Goal: Task Accomplishment & Management: Use online tool/utility

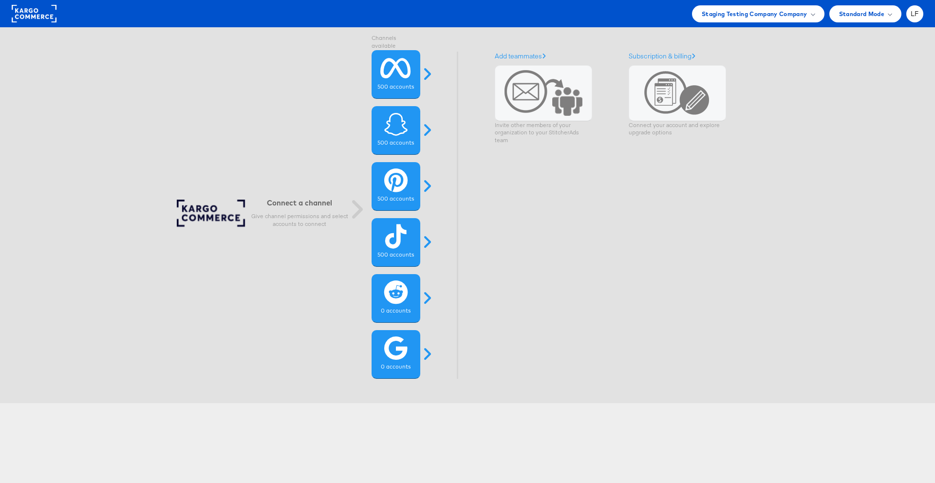
click at [44, 20] on rect at bounding box center [34, 14] width 45 height 18
click at [811, 12] on span at bounding box center [812, 13] width 5 height 5
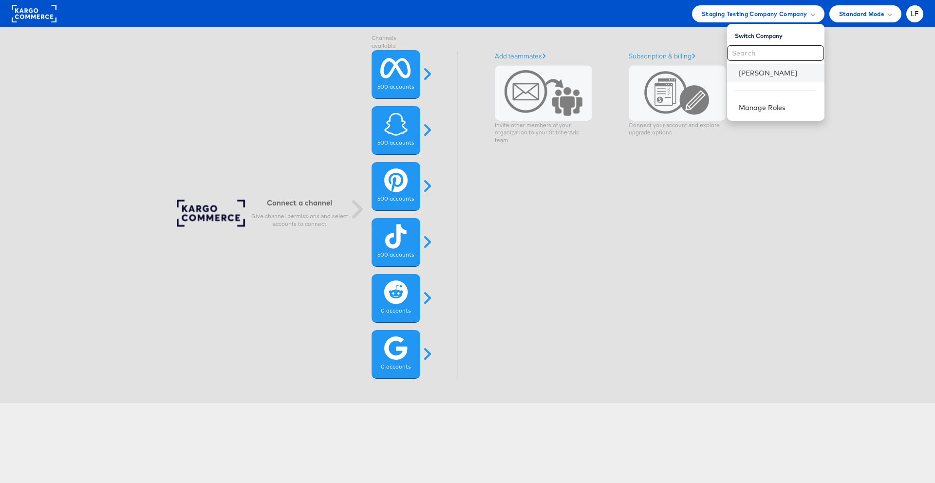
click at [762, 78] on li "Liam Flynn" at bounding box center [775, 73] width 97 height 18
click at [764, 77] on li "Liam Flynn" at bounding box center [775, 73] width 97 height 18
click at [766, 77] on link "Liam Flynn" at bounding box center [777, 73] width 78 height 10
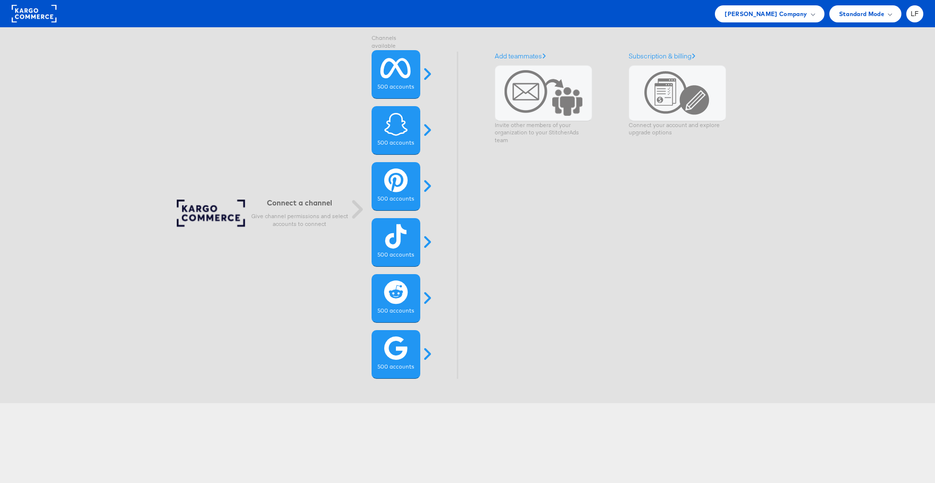
click at [766, 77] on div "Connect a channel Give channel permissions and select accounts to connect Chann…" at bounding box center [462, 215] width 969 height 376
click at [406, 73] on icon at bounding box center [395, 68] width 31 height 24
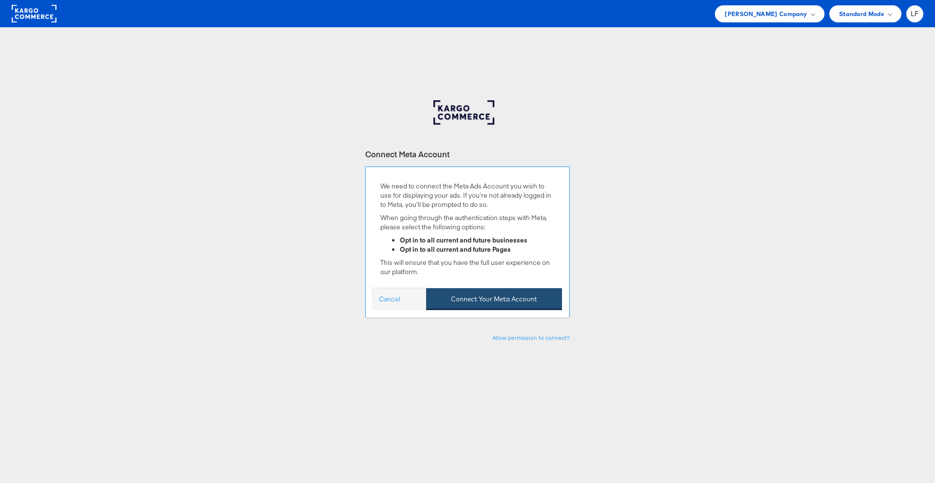
click at [488, 293] on button "Connect Your Meta Account" at bounding box center [494, 299] width 136 height 22
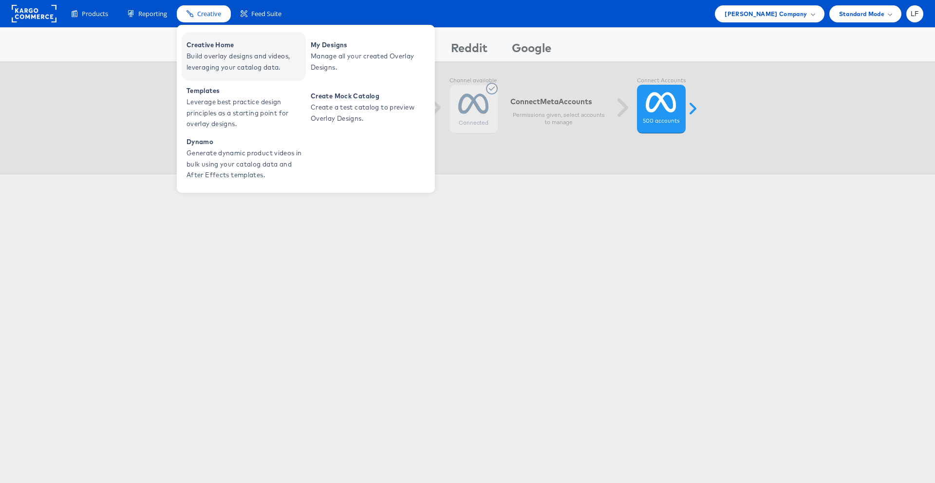
click at [225, 55] on span "Build overlay designs and videos, leveraging your catalog data." at bounding box center [244, 62] width 117 height 22
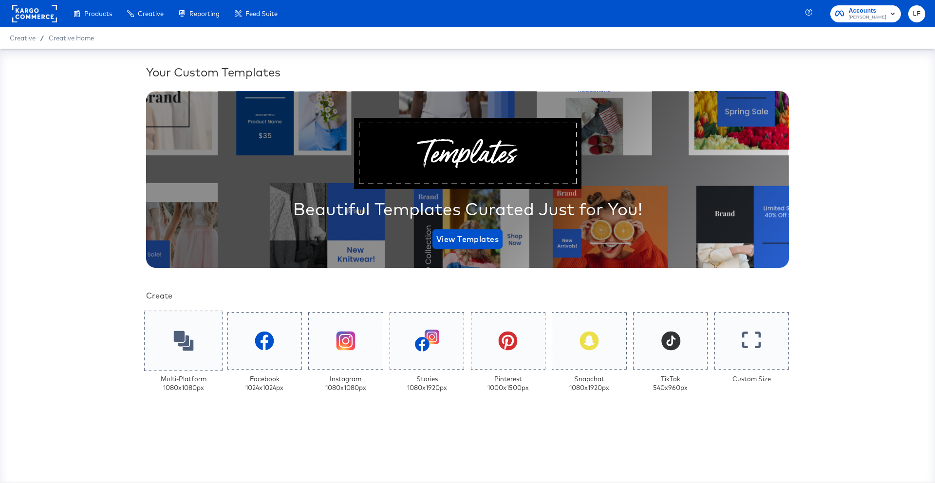
click at [180, 341] on icon at bounding box center [183, 341] width 20 height 20
click at [188, 348] on icon at bounding box center [183, 341] width 20 height 20
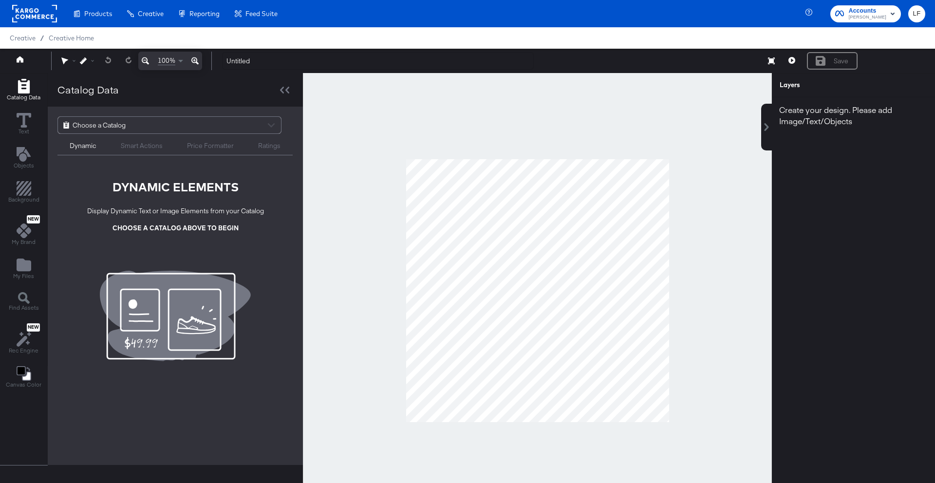
click at [273, 124] on div "Choose a Catalog" at bounding box center [169, 125] width 223 height 17
click at [268, 124] on div "Choose a Catalog" at bounding box center [169, 125] width 223 height 17
click at [226, 127] on div "Choose a Catalog" at bounding box center [169, 125] width 223 height 17
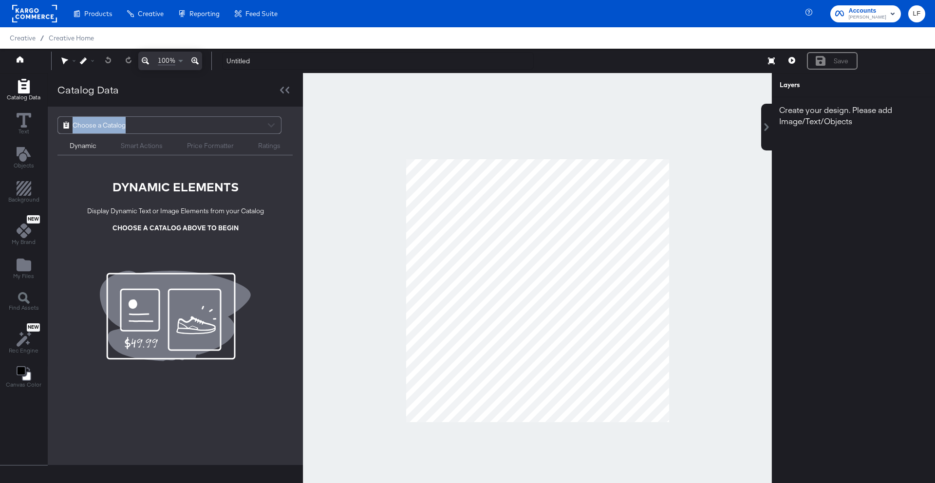
click at [226, 127] on div "Choose a Catalog" at bounding box center [169, 125] width 223 height 17
click at [30, 122] on button "Text" at bounding box center [24, 124] width 26 height 28
click at [20, 113] on icon at bounding box center [24, 120] width 15 height 15
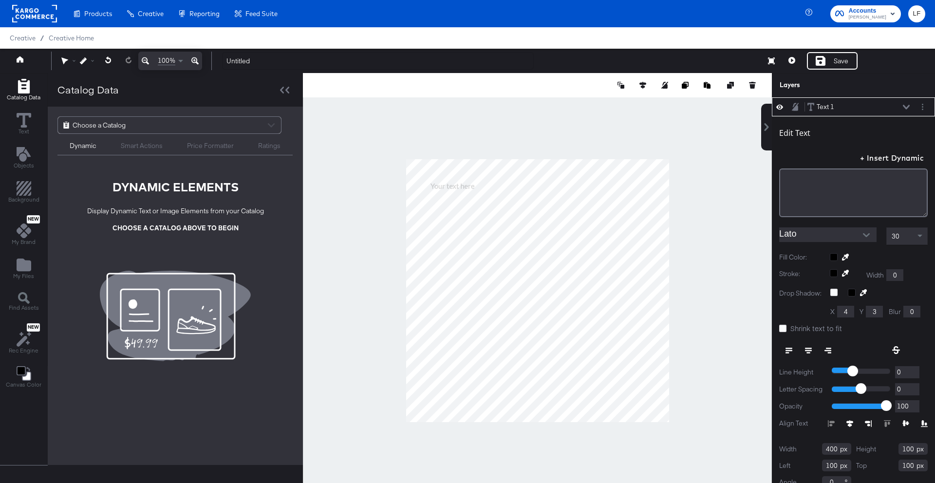
click at [23, 89] on icon "Add Rectangle" at bounding box center [24, 86] width 15 height 15
click at [22, 149] on icon "Add Text" at bounding box center [23, 154] width 14 height 15
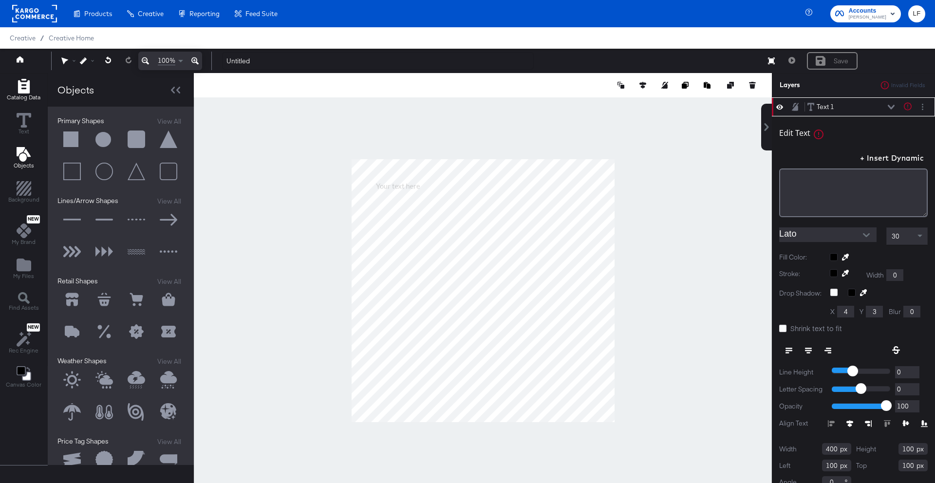
click at [21, 94] on span "Catalog Data" at bounding box center [24, 97] width 34 height 8
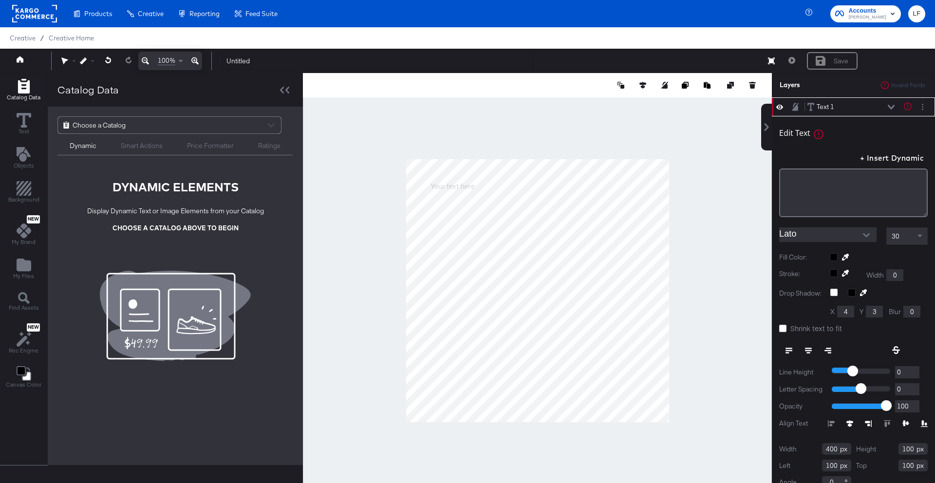
click at [271, 127] on div "Choose a Catalog" at bounding box center [169, 125] width 223 height 17
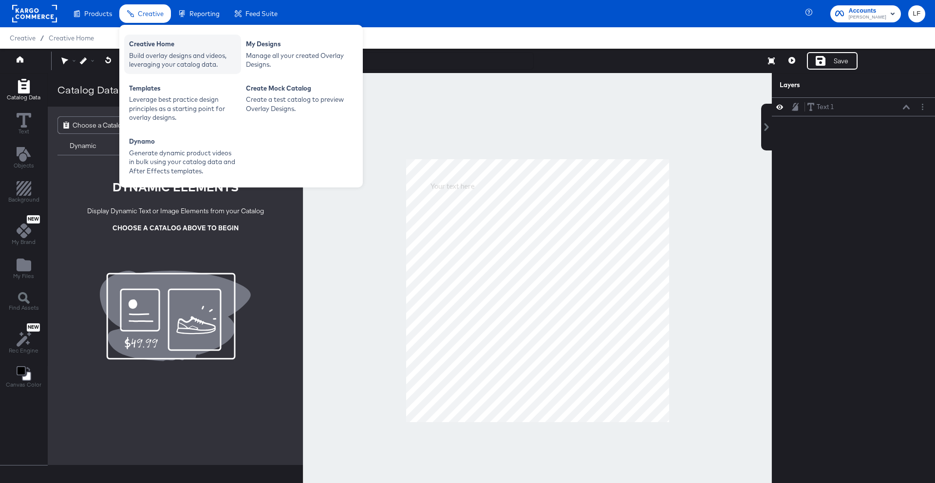
click at [178, 58] on div "Build overlay designs and videos, leveraging your catalog data." at bounding box center [182, 60] width 107 height 18
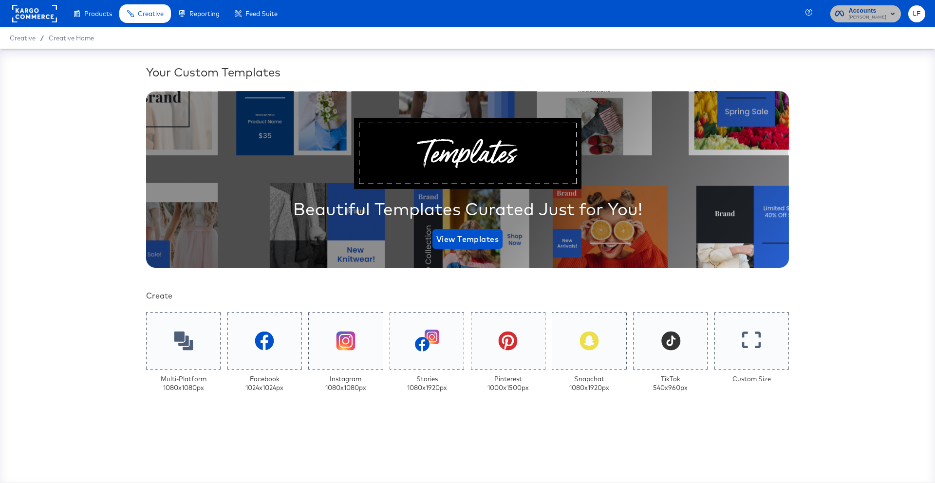
click at [892, 12] on rect "button" at bounding box center [892, 14] width 12 height 12
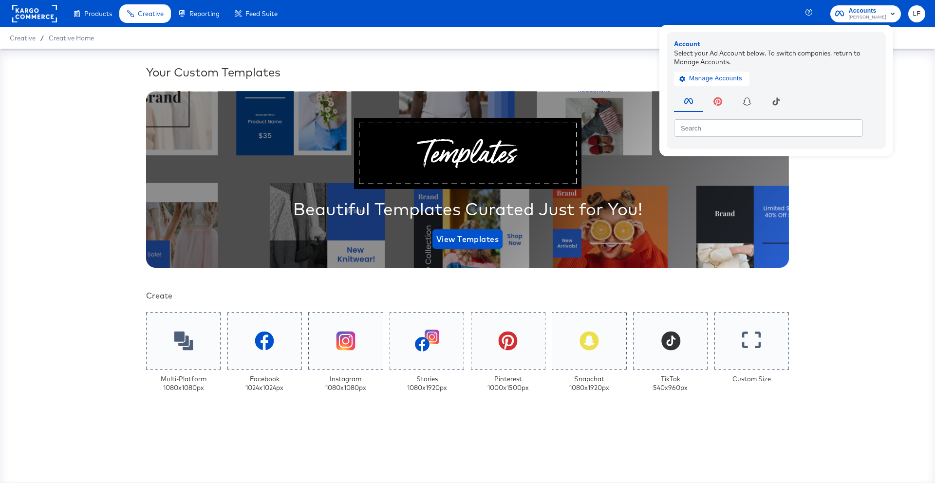
click at [34, 12] on rect at bounding box center [34, 14] width 45 height 18
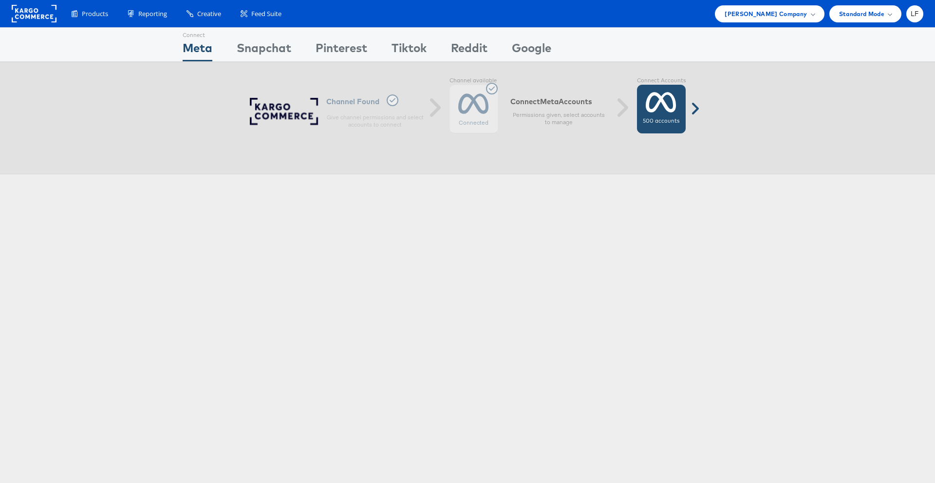
click at [667, 111] on icon at bounding box center [660, 102] width 31 height 24
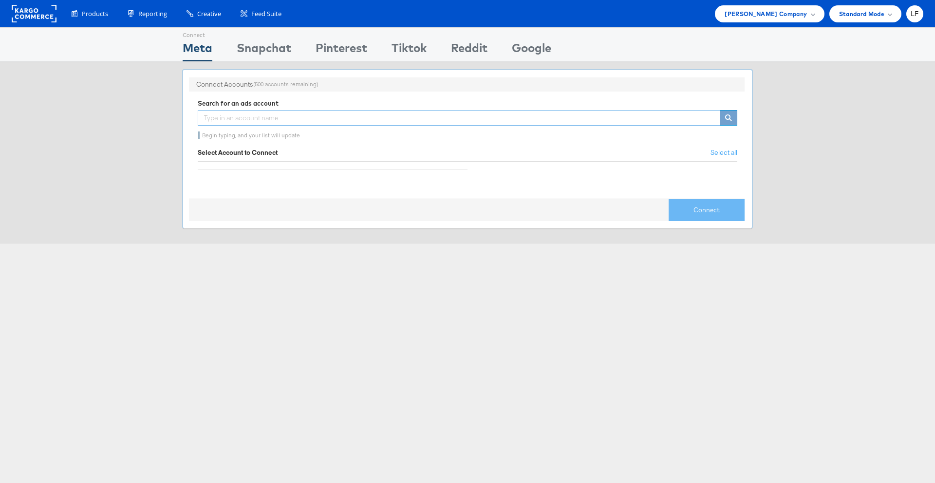
click at [387, 121] on input "text" at bounding box center [459, 118] width 522 height 16
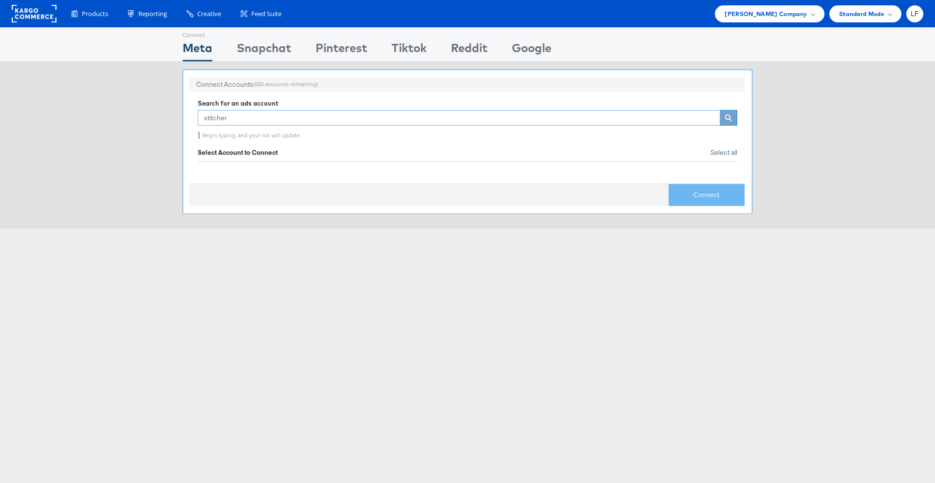
type input "stitcher"
click at [726, 151] on span "Select all" at bounding box center [723, 152] width 27 height 9
click at [807, 15] on div "[PERSON_NAME] Company" at bounding box center [769, 14] width 90 height 10
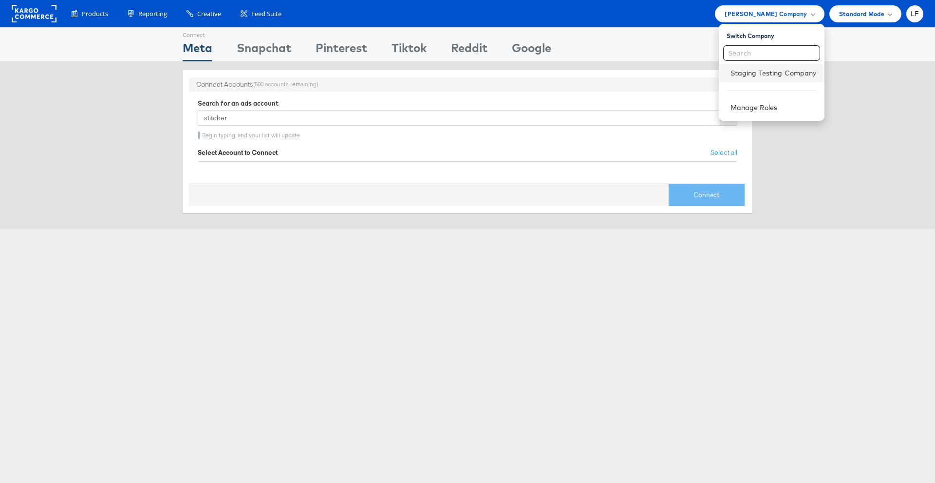
click at [779, 79] on li "Staging Testing Company" at bounding box center [771, 73] width 106 height 18
click at [783, 71] on link "Staging Testing Company" at bounding box center [773, 73] width 86 height 10
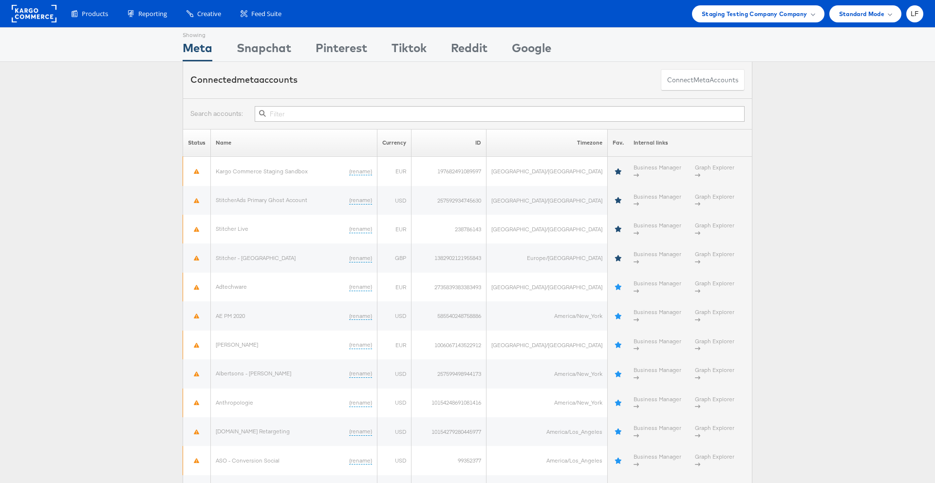
click at [377, 117] on input "text" at bounding box center [500, 114] width 490 height 16
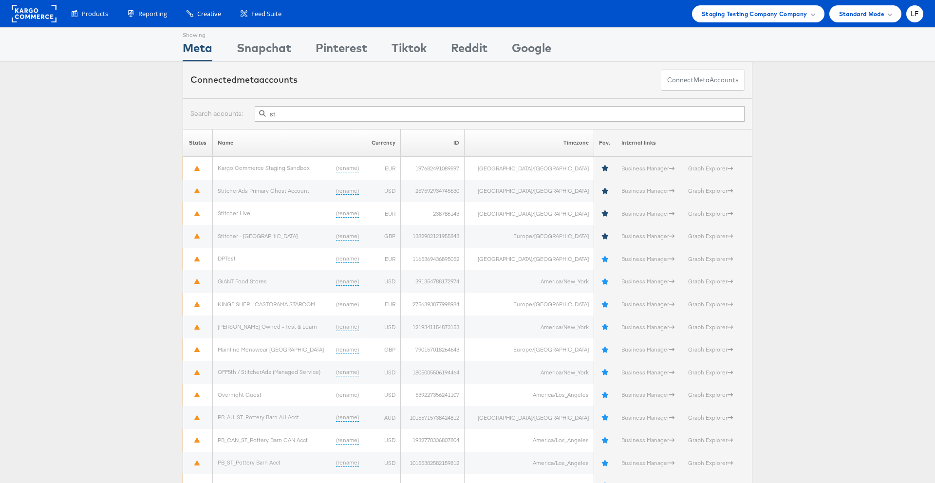
type input "s"
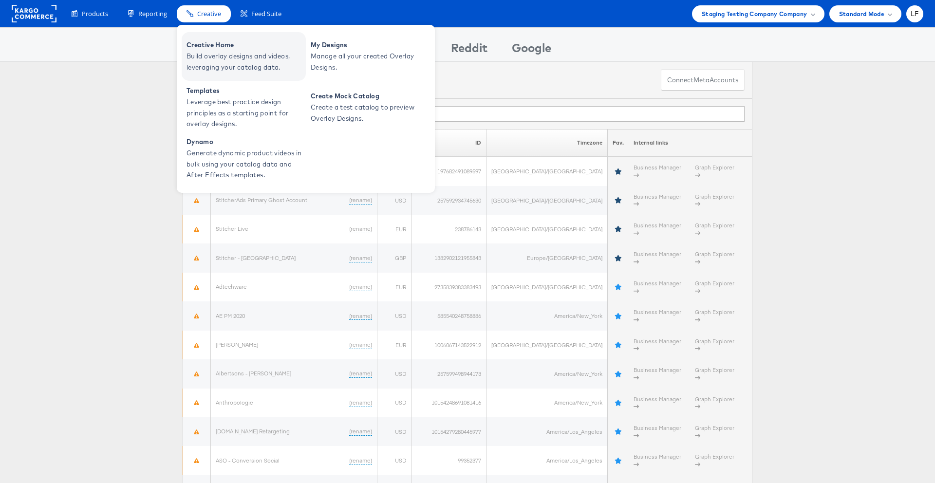
click at [210, 55] on span "Build overlay designs and videos, leveraging your catalog data." at bounding box center [244, 62] width 117 height 22
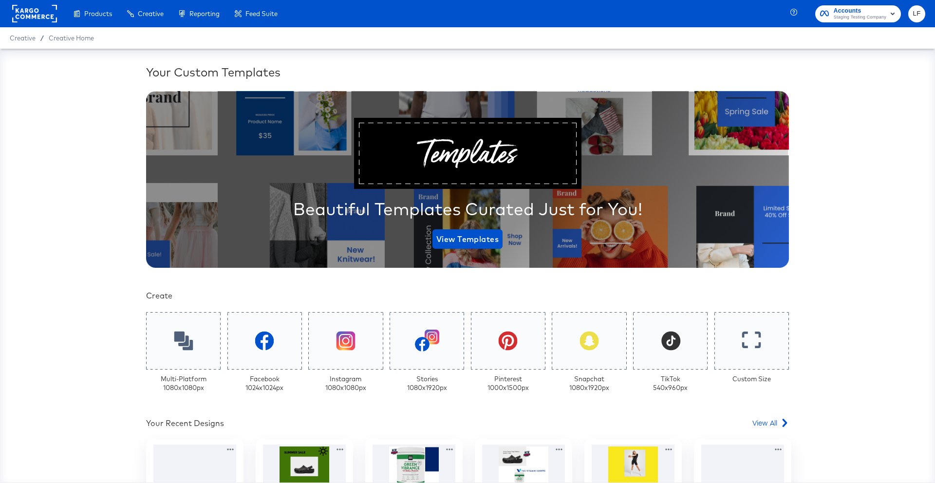
click at [181, 387] on div "Multi-Platform 1080 x 1080 px" at bounding box center [184, 383] width 46 height 18
click at [186, 358] on div at bounding box center [183, 341] width 78 height 60
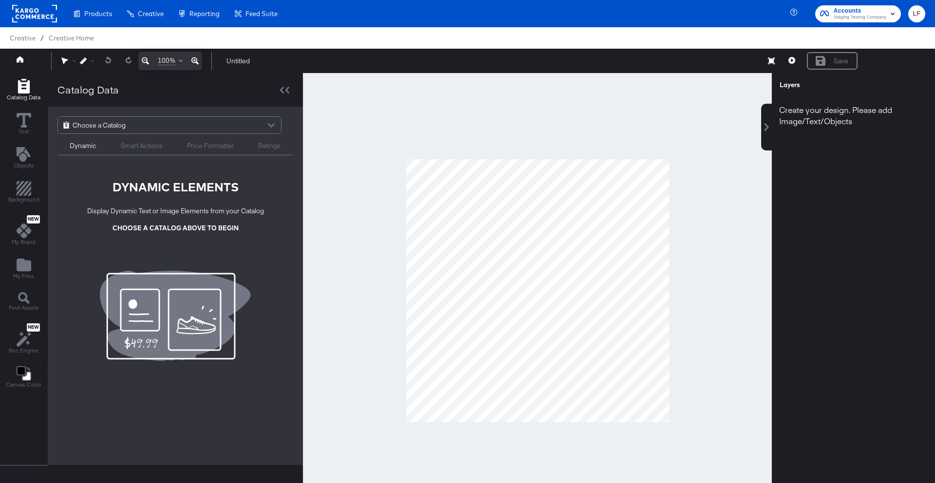
click at [270, 121] on div at bounding box center [271, 126] width 15 height 17
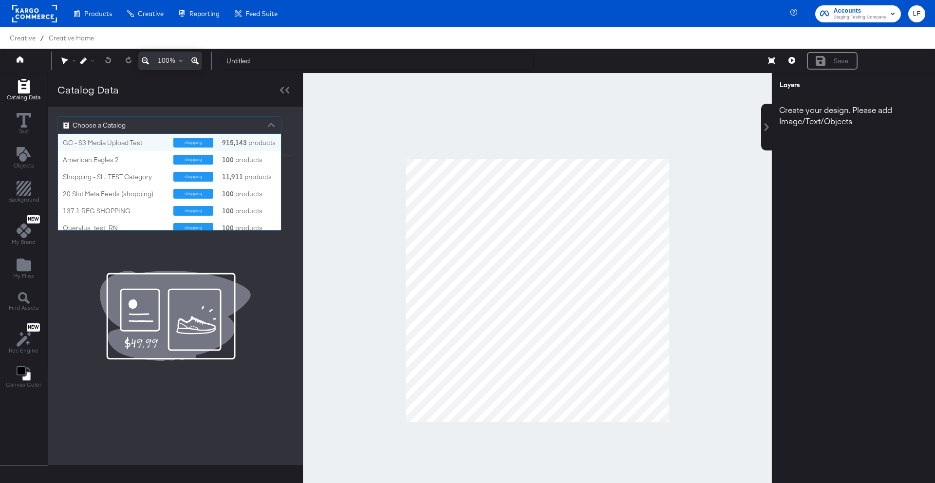
scroll to position [96, 223]
click at [143, 157] on div "American Eagles 2" at bounding box center [114, 159] width 103 height 9
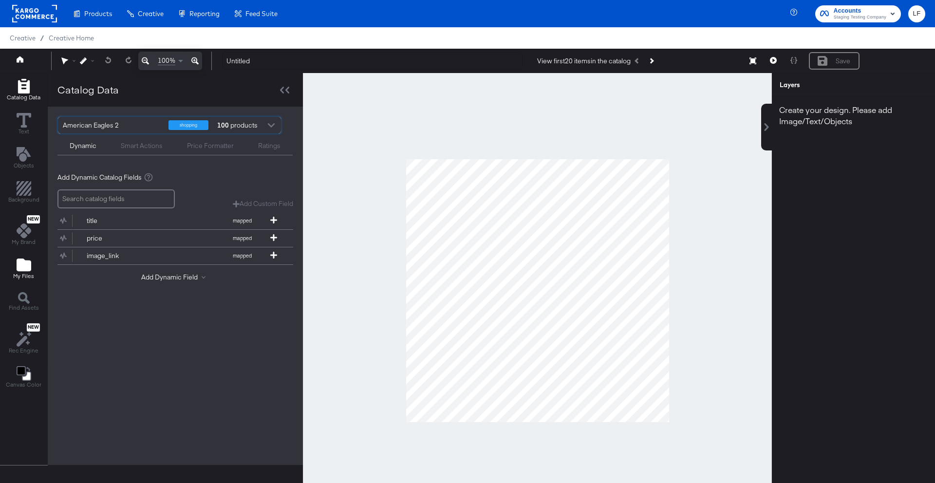
click at [20, 274] on span "My Files" at bounding box center [23, 276] width 21 height 8
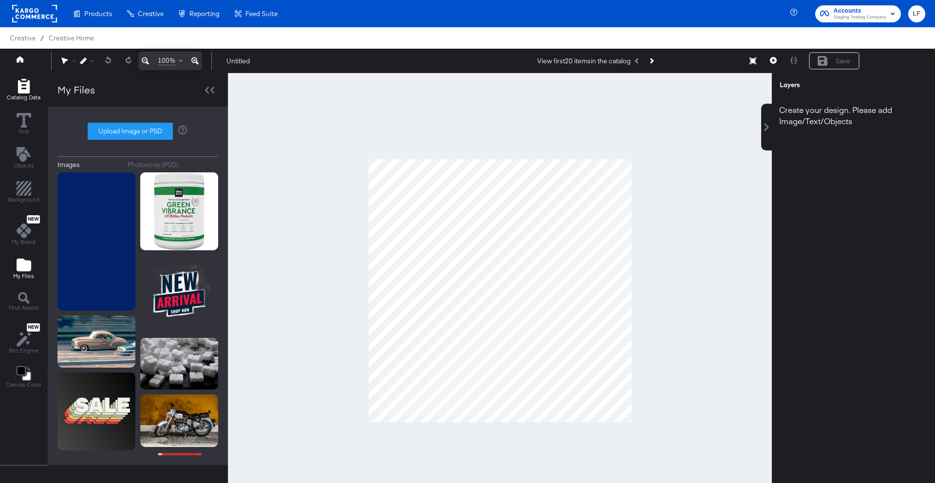
click at [27, 91] on icon "Add Rectangle" at bounding box center [24, 86] width 12 height 15
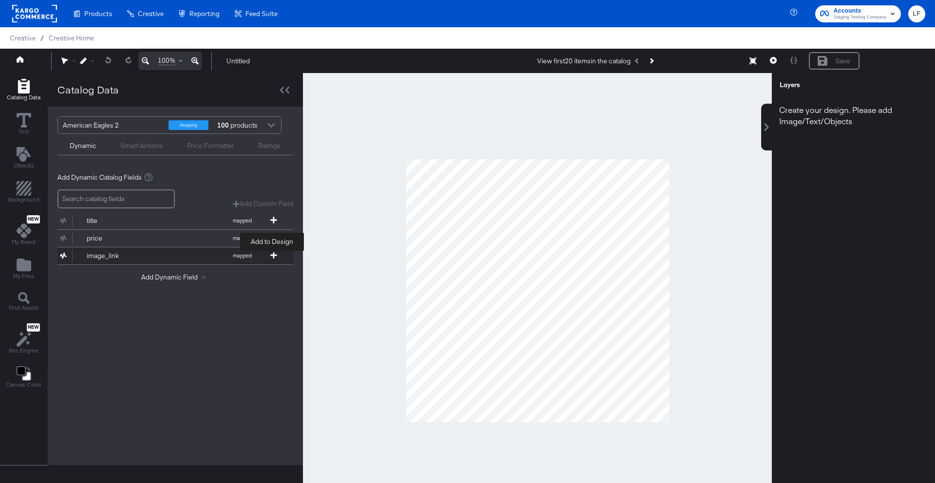
click at [275, 255] on icon at bounding box center [273, 255] width 7 height 7
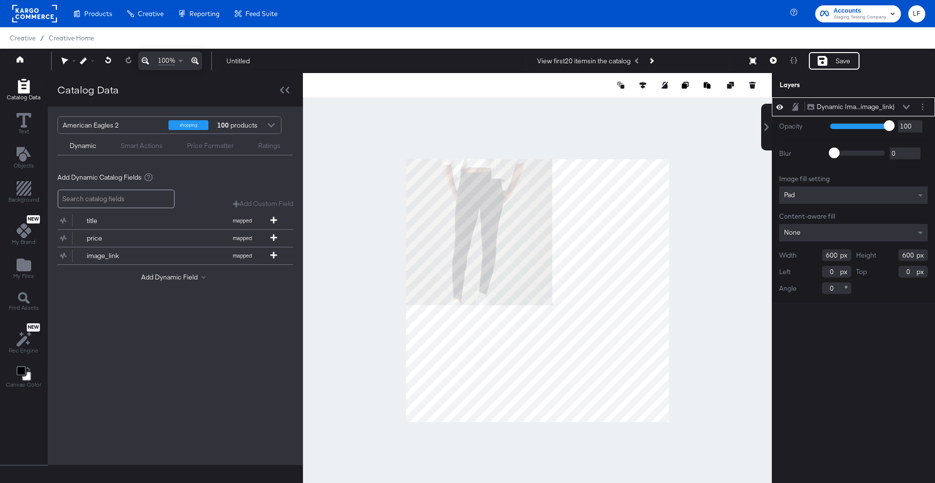
type input "100"
type input "80"
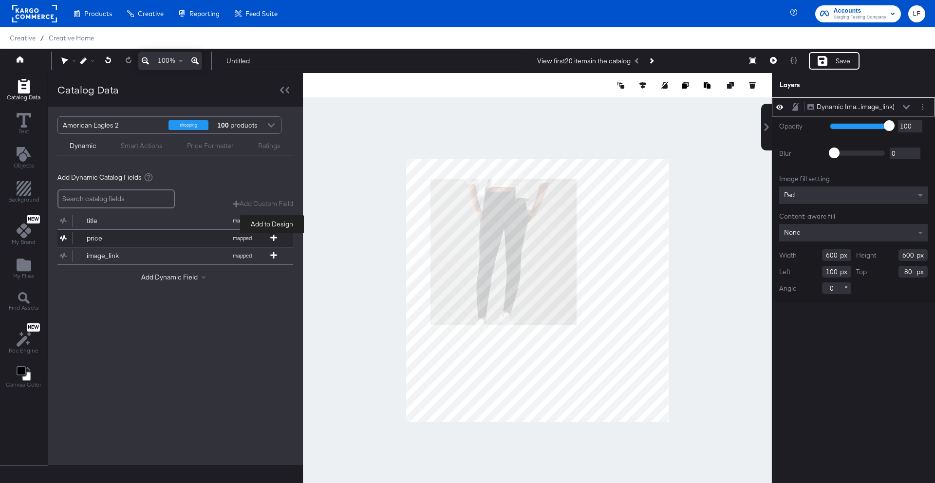
click at [276, 239] on icon at bounding box center [273, 237] width 7 height 7
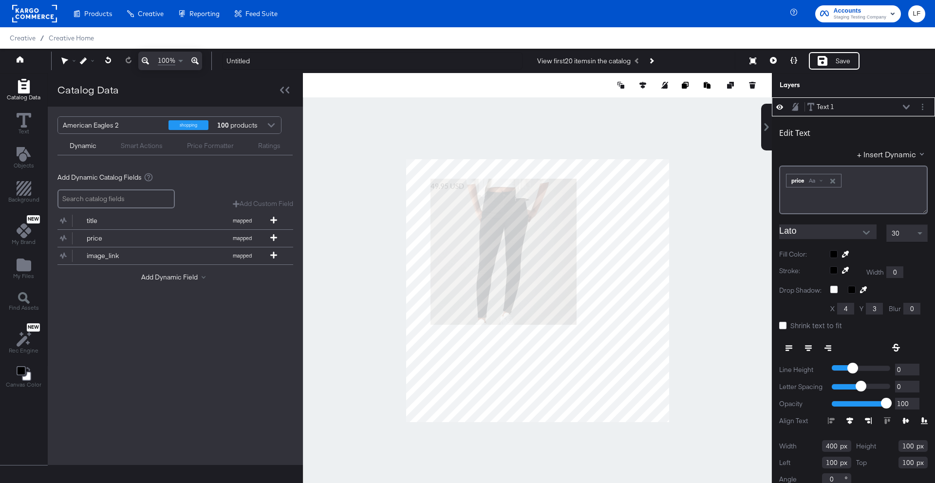
type input "212"
type input "866"
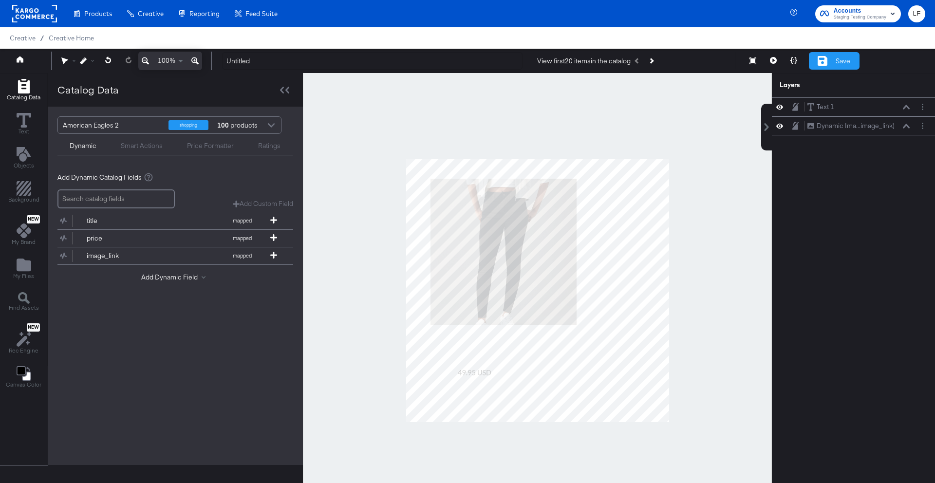
click at [830, 61] on div "Save" at bounding box center [834, 61] width 51 height 18
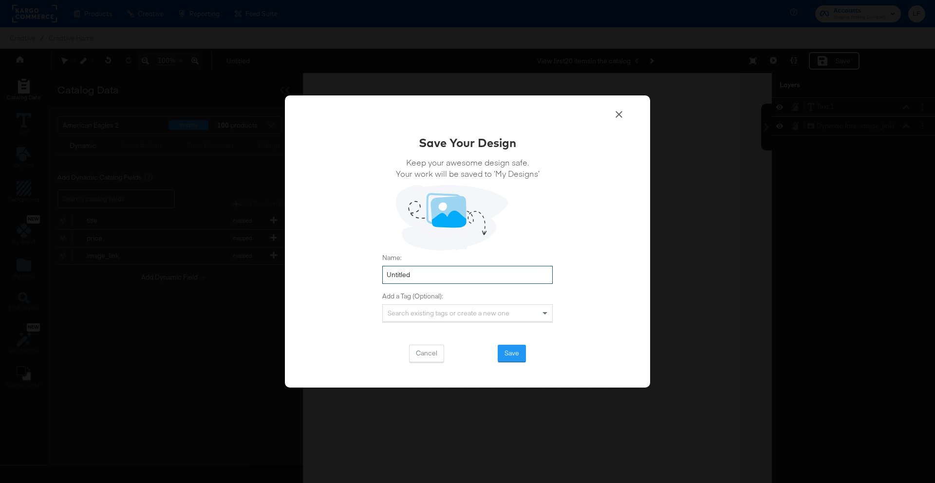
click at [454, 276] on input "Untitled" at bounding box center [467, 275] width 170 height 18
click at [454, 370] on div "Save Your Design Keep your awesome design safe. Your work will be saved to ‘My …" at bounding box center [467, 241] width 365 height 293
click at [507, 357] on button "Save" at bounding box center [511, 354] width 28 height 18
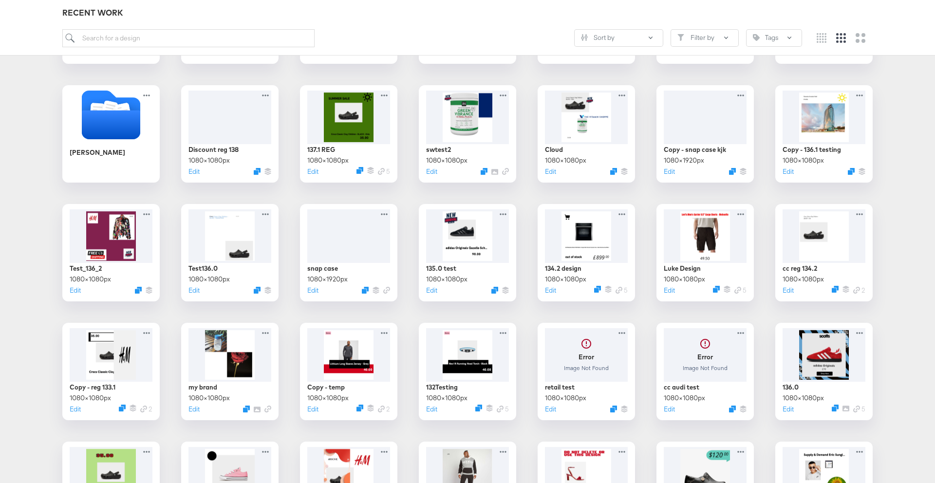
scroll to position [250, 0]
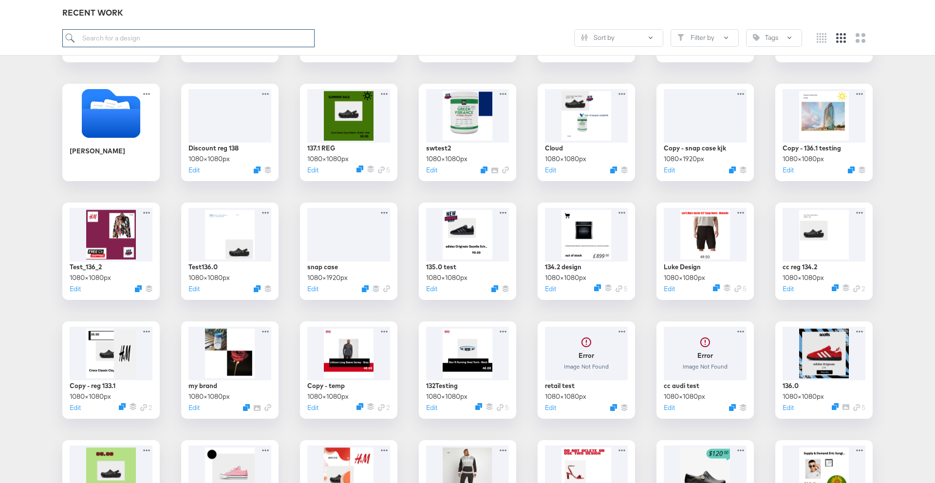
click at [263, 44] on input "search" at bounding box center [188, 38] width 252 height 18
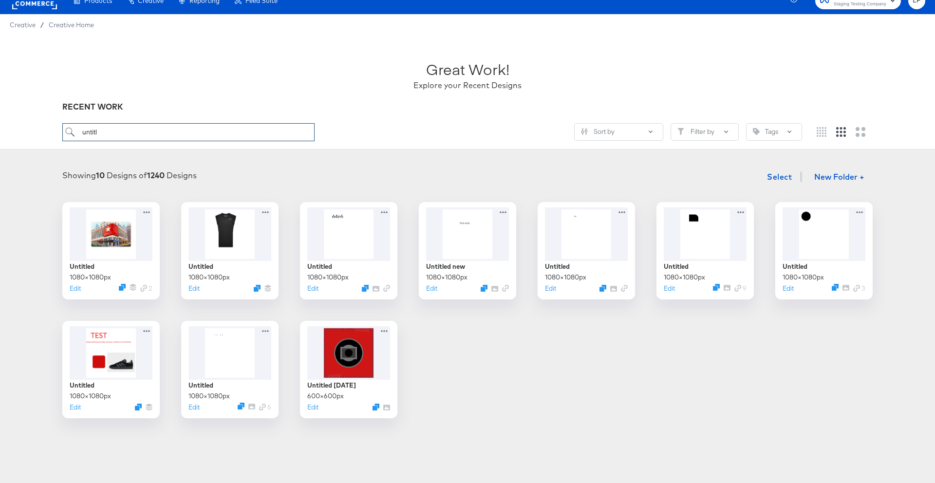
scroll to position [12, 0]
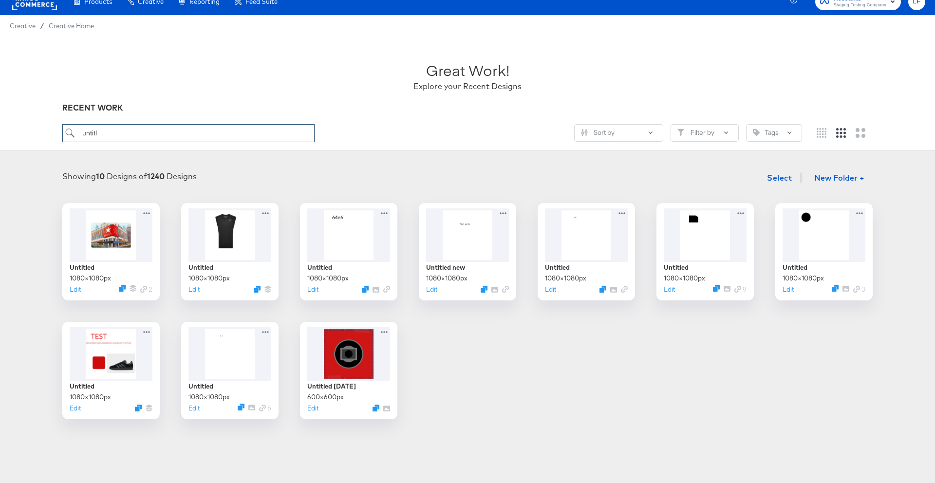
click at [260, 140] on input "untitl" at bounding box center [188, 133] width 252 height 18
type input "untitl"
click at [414, 178] on div "Showing 10 Designs of 1240 Designs Select New Folder +" at bounding box center [467, 178] width 915 height 20
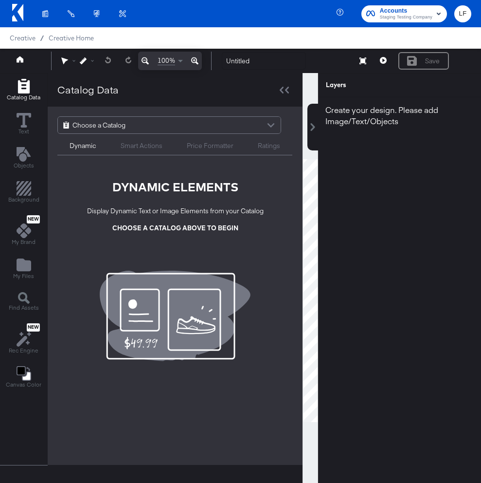
click at [481, 160] on div "Create your design. Please add Image/Text/Objects" at bounding box center [399, 294] width 163 height 395
click at [480, 158] on div "Create your design. Please add Image/Text/Objects" at bounding box center [399, 294] width 163 height 395
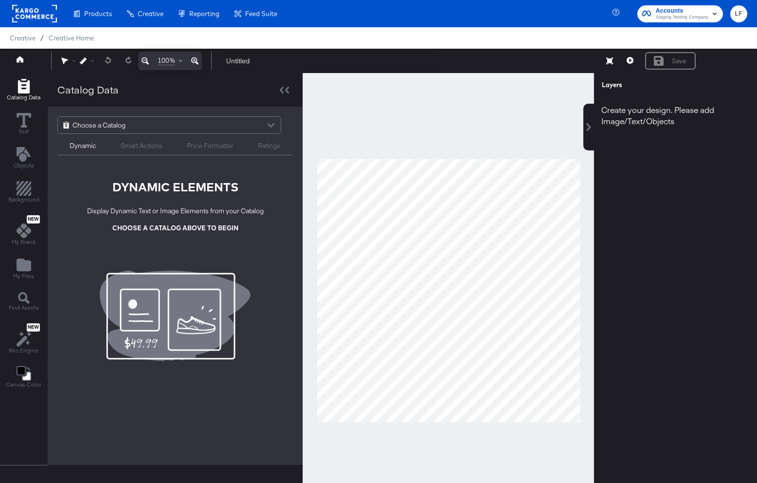
click at [92, 147] on div "Dynamic" at bounding box center [83, 145] width 27 height 9
click at [272, 125] on div at bounding box center [271, 126] width 15 height 17
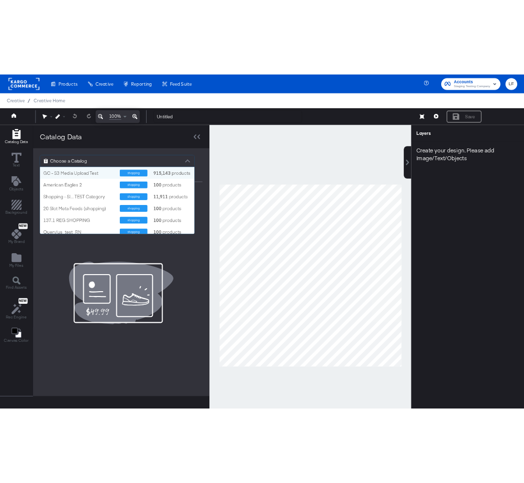
scroll to position [96, 223]
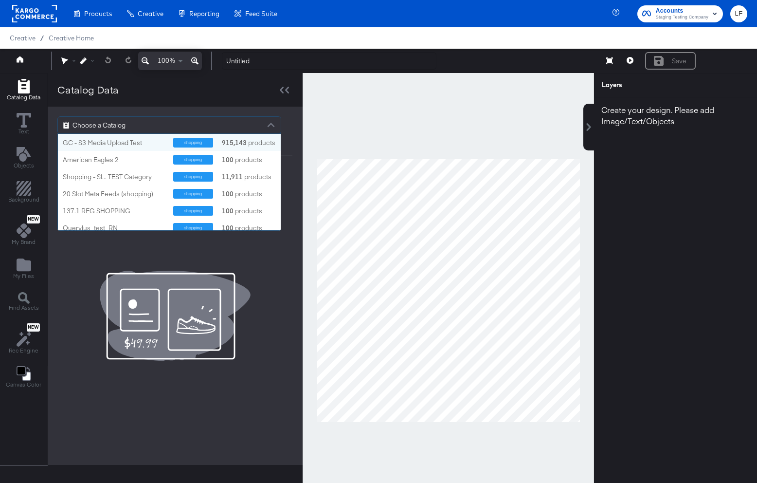
click at [237, 145] on strong "915,143" at bounding box center [235, 142] width 28 height 9
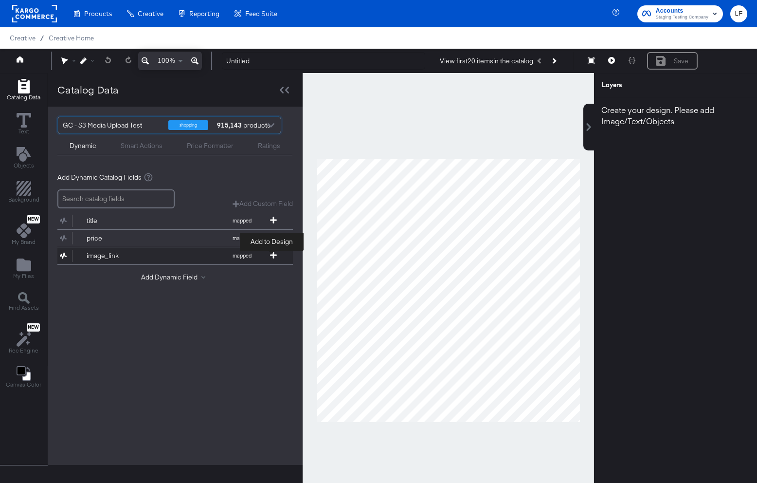
click at [274, 257] on icon at bounding box center [273, 255] width 7 height 7
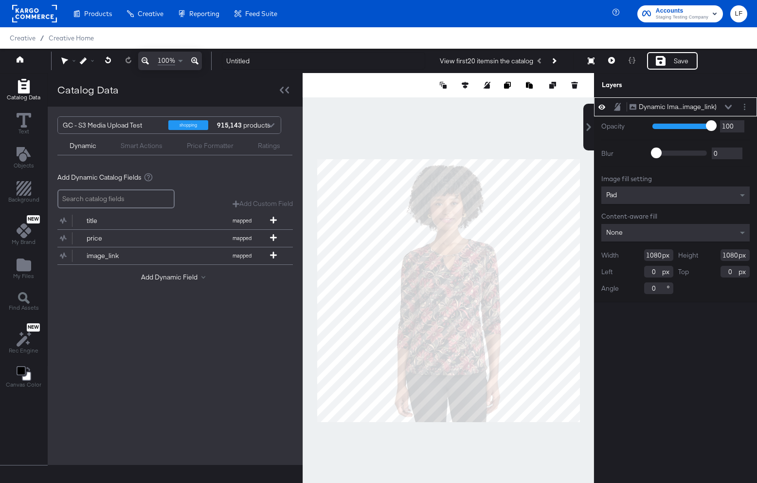
type input "770"
type input "310"
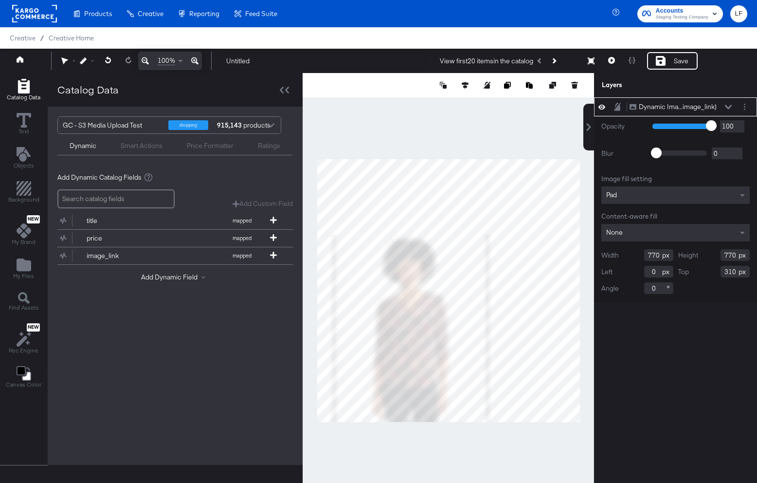
type input "56"
type input "126"
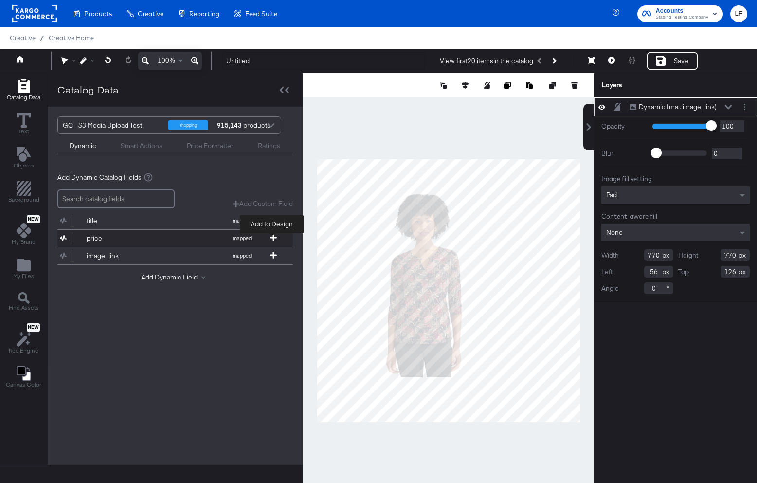
click at [275, 237] on icon at bounding box center [273, 237] width 7 height 7
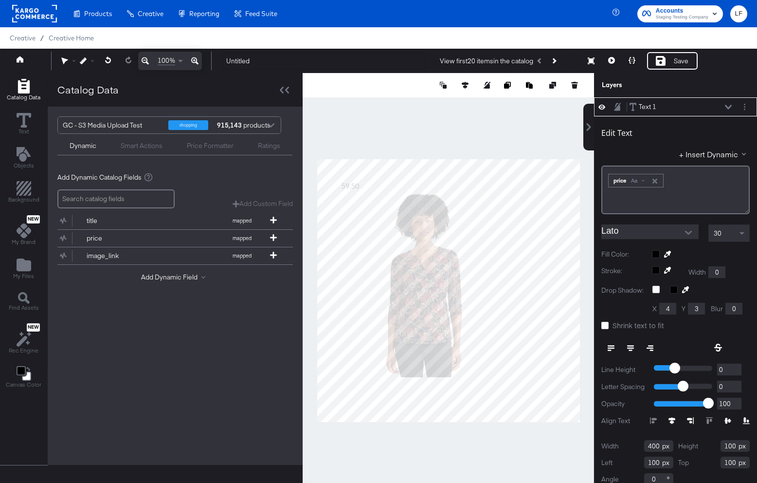
type input "564"
type input "90"
click at [667, 66] on div "Save" at bounding box center [672, 61] width 51 height 18
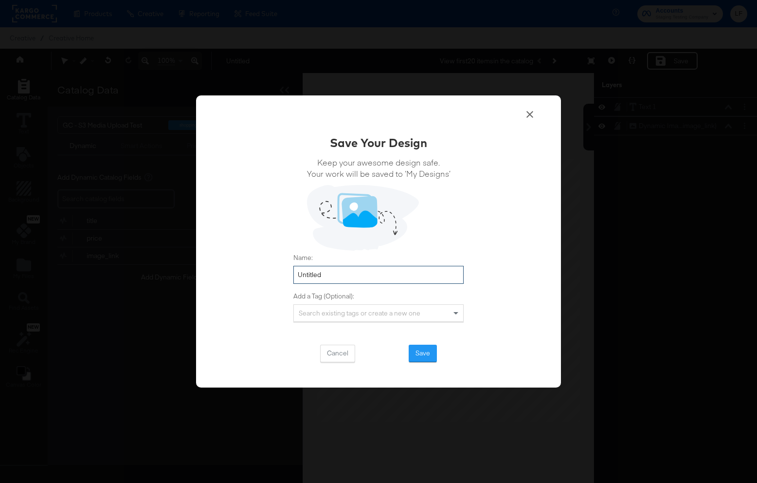
click at [327, 272] on input "Untitled" at bounding box center [379, 275] width 170 height 18
type input "testsave"
click at [427, 352] on button "Save" at bounding box center [423, 354] width 28 height 18
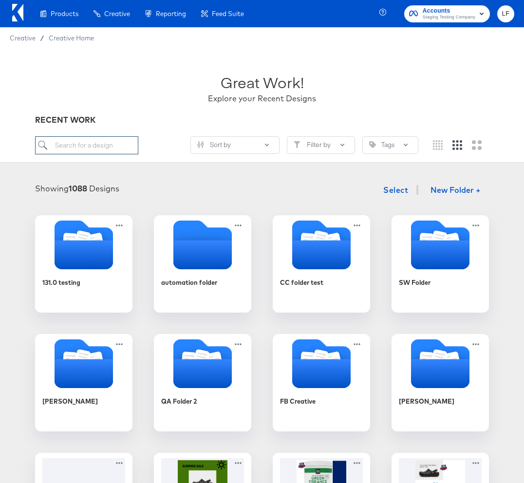
click at [96, 143] on input "search" at bounding box center [86, 145] width 103 height 18
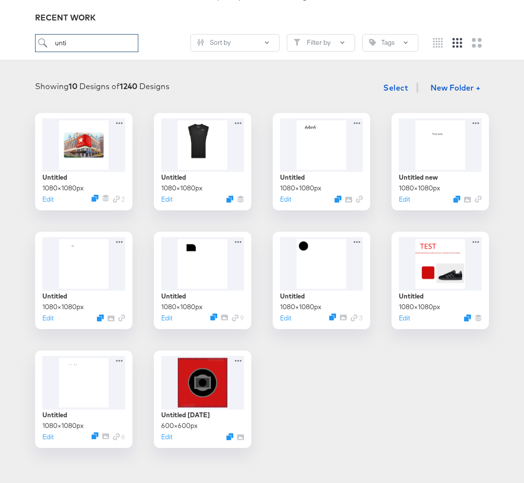
scroll to position [104, 0]
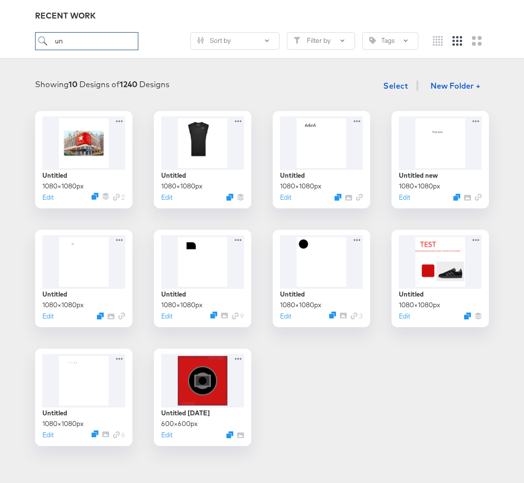
type input "u"
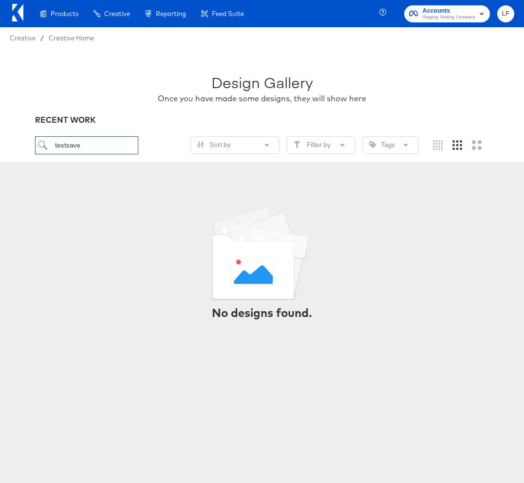
type input "testsave"
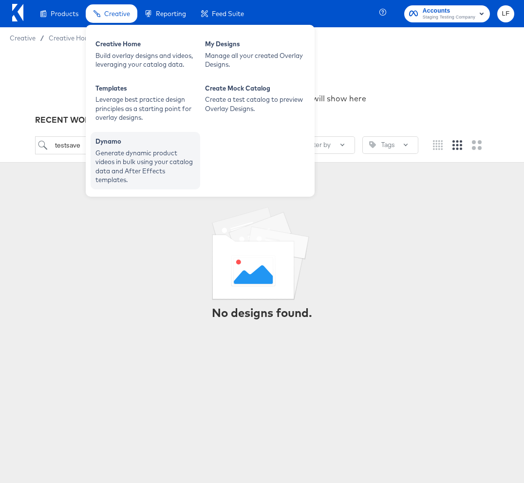
click at [125, 145] on div "Dynamo" at bounding box center [145, 143] width 100 height 12
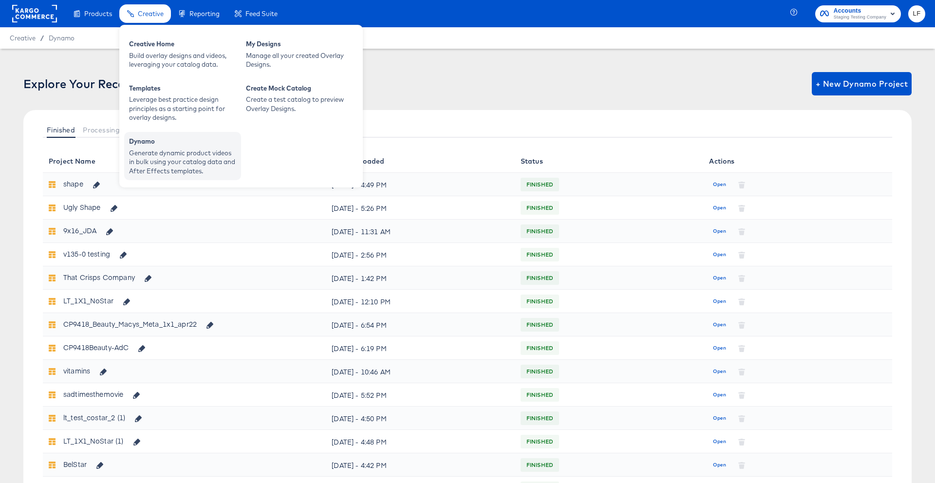
click at [170, 171] on div "Generate dynamic product videos in bulk using your catalog data and After Effec…" at bounding box center [182, 161] width 107 height 27
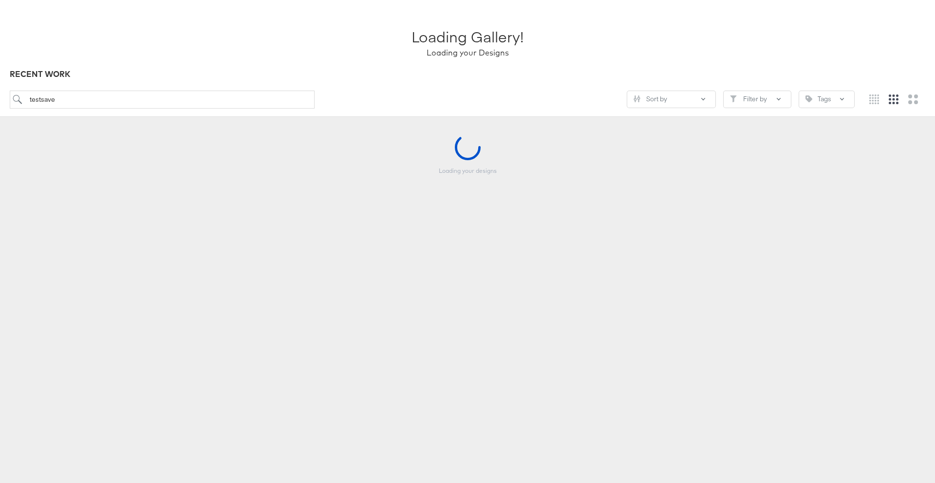
scroll to position [45, 0]
